Goal: Task Accomplishment & Management: Manage account settings

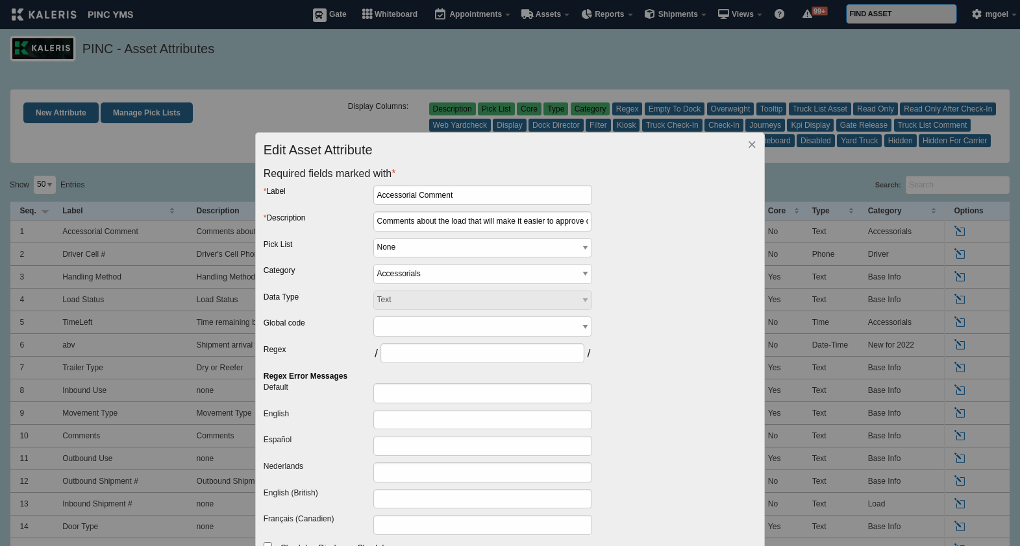
select select "50"
click at [747, 142] on span "×" at bounding box center [751, 145] width 9 height 18
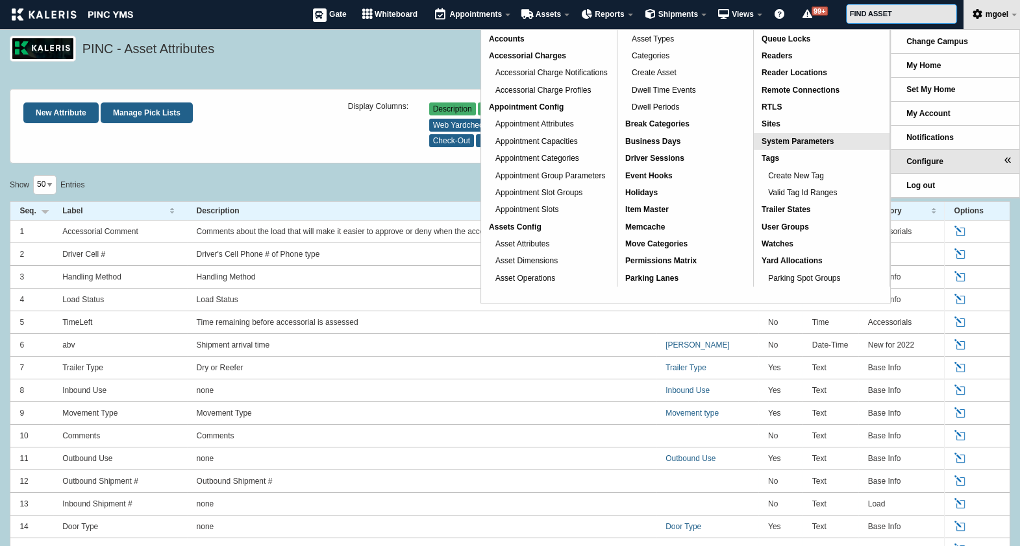
click at [804, 143] on span "System Parameters" at bounding box center [797, 141] width 72 height 9
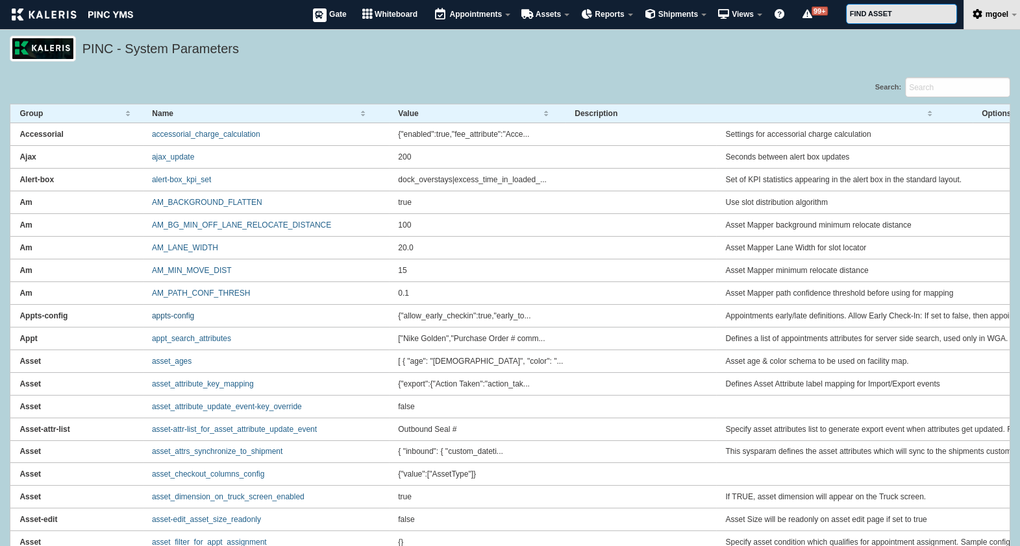
click at [184, 315] on link "appts-config" at bounding box center [173, 316] width 42 height 9
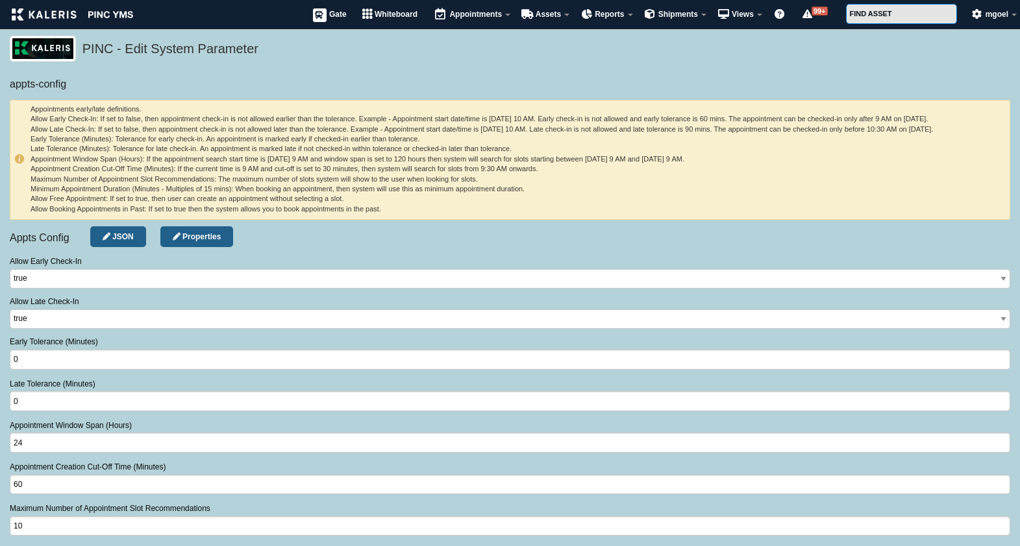
select select "number"
click at [80, 317] on select"] "true false" at bounding box center [510, 320] width 1000 height 20
drag, startPoint x: 33, startPoint y: 146, endPoint x: 371, endPoint y: 147, distance: 338.1
click at [371, 147] on h6 "Appointments early/late definitions. Allow Early Check-In: If set to false, the…" at bounding box center [509, 159] width 991 height 110
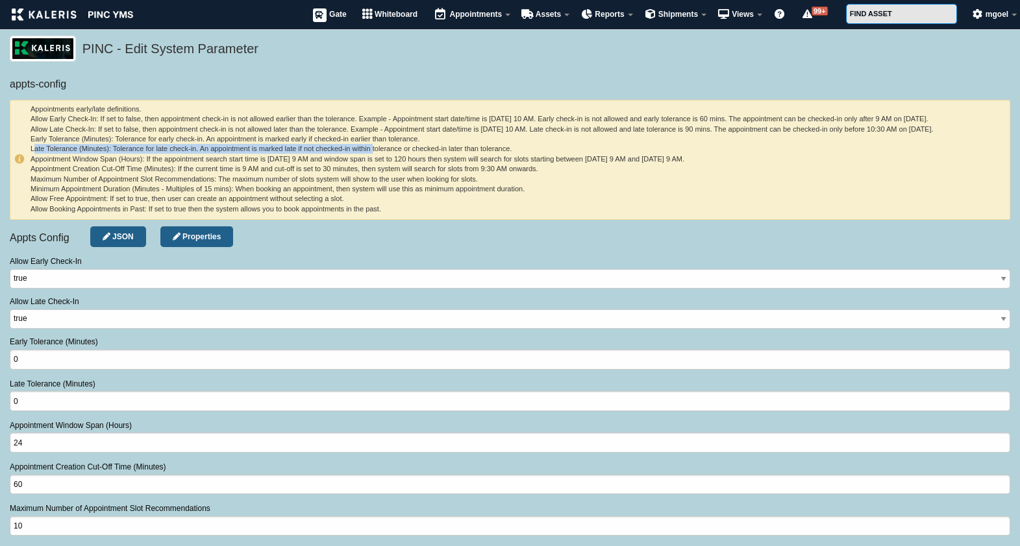
click at [371, 147] on h6 "Appointments early/late definitions. Allow Early Check-In: If set to false, the…" at bounding box center [509, 159] width 991 height 110
click at [523, 146] on h6 "Appointments early/late definitions. Allow Early Check-In: If set to false, the…" at bounding box center [509, 159] width 991 height 110
drag, startPoint x: 523, startPoint y: 146, endPoint x: 200, endPoint y: 149, distance: 323.2
click at [200, 149] on h6 "Appointments early/late definitions. Allow Early Check-In: If set to false, the…" at bounding box center [509, 159] width 991 height 110
copy h6 "An appointment is marked late if not checked-in within tolerance or checked-in …"
